Goal: Find specific page/section: Find specific page/section

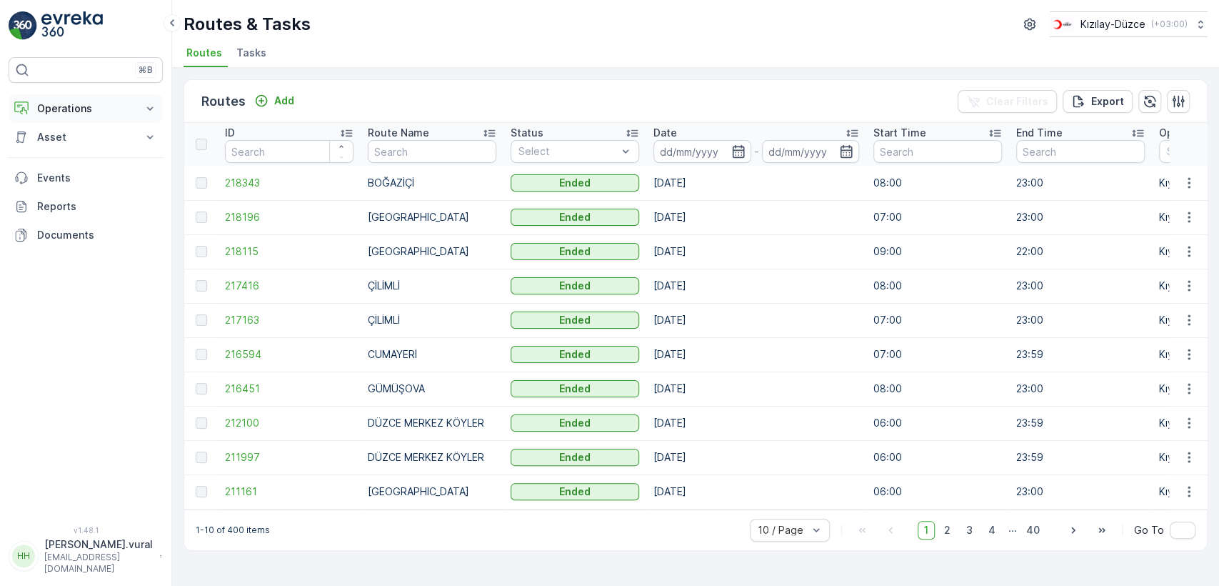
click at [77, 112] on p "Operations" at bounding box center [85, 108] width 97 height 14
click at [84, 166] on p "Routes & Tasks" at bounding box center [73, 173] width 74 height 14
